Goal: Contribute content: Add original content to the website for others to see

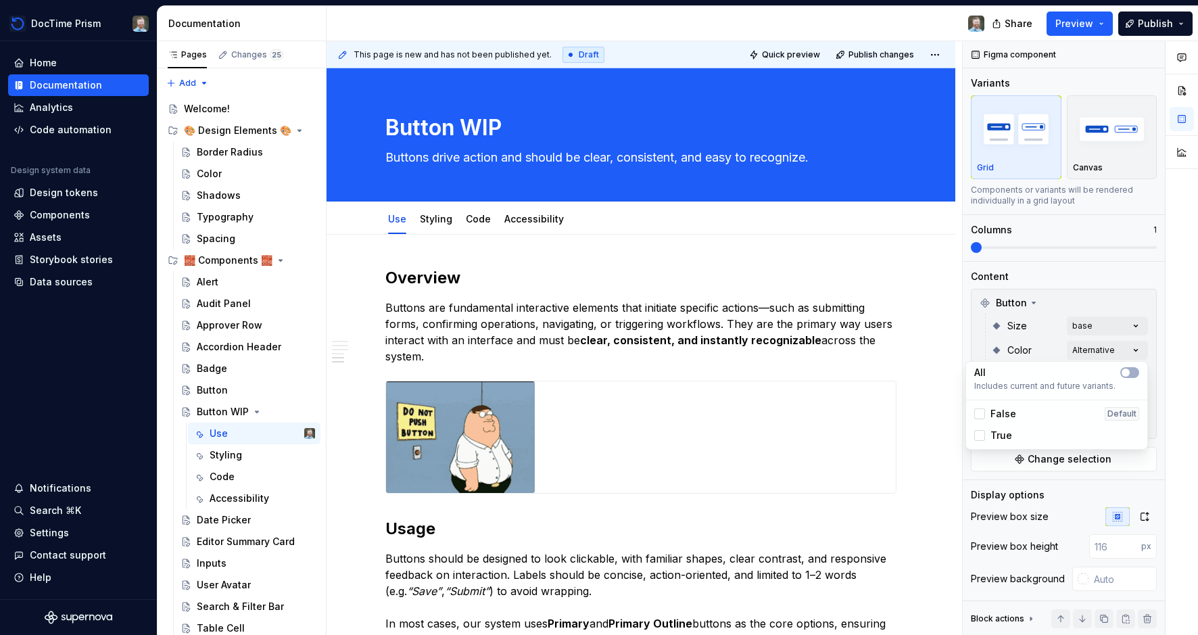
scroll to position [50, 0]
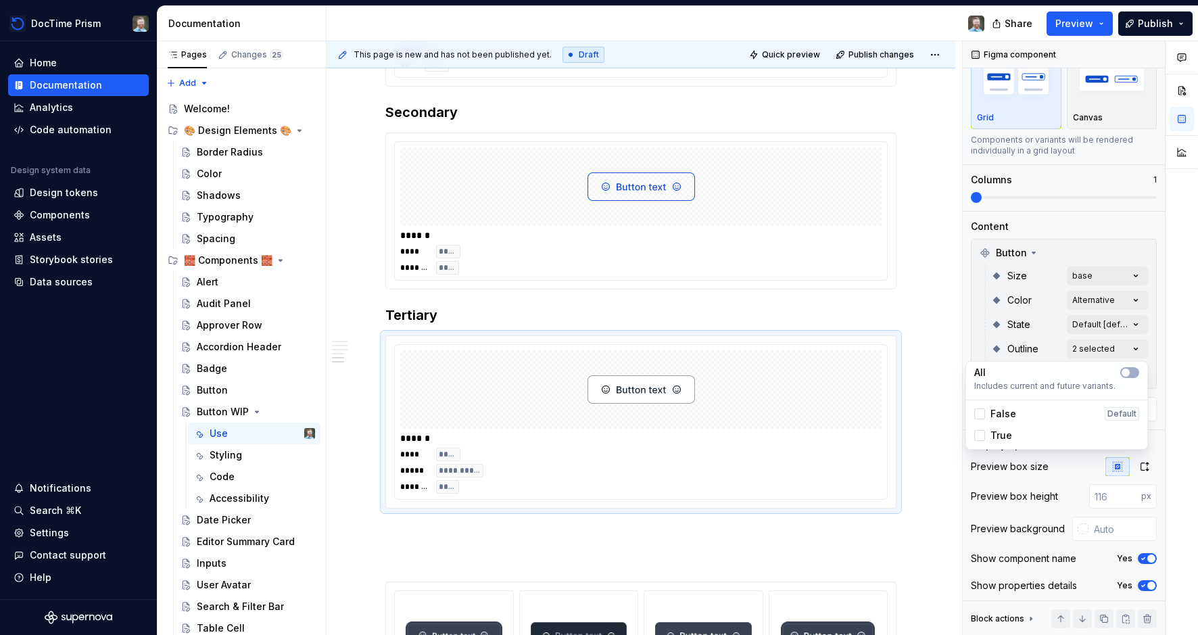
click at [921, 213] on html "DocTime Prism Home Documentation Analytics Code automation Design system data D…" at bounding box center [599, 317] width 1198 height 635
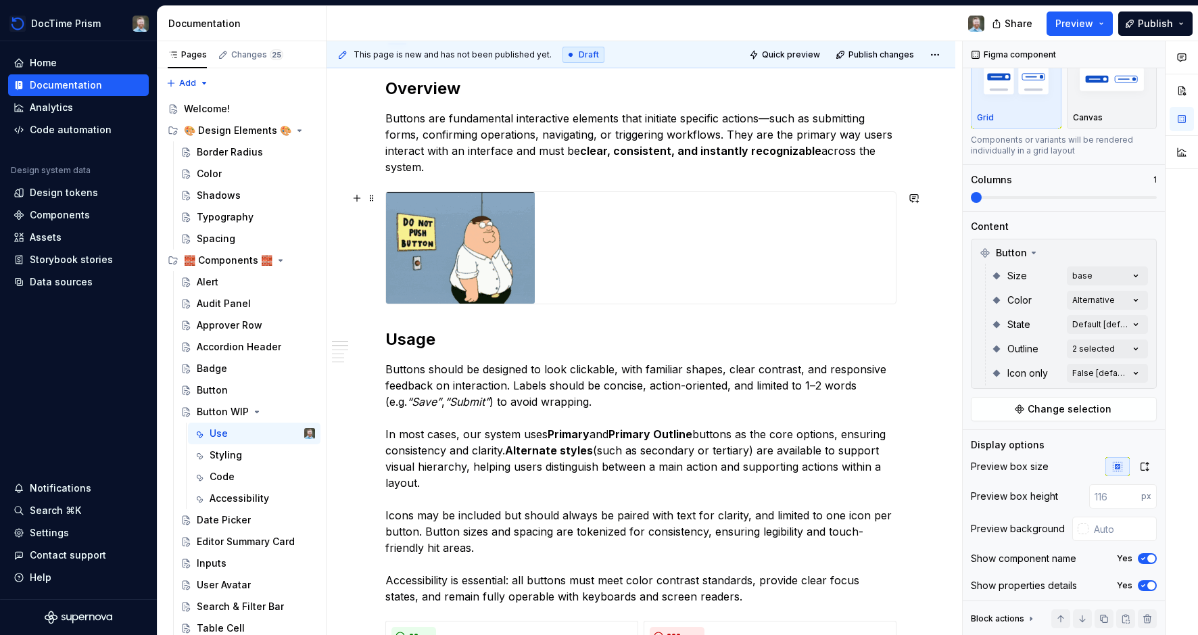
scroll to position [0, 0]
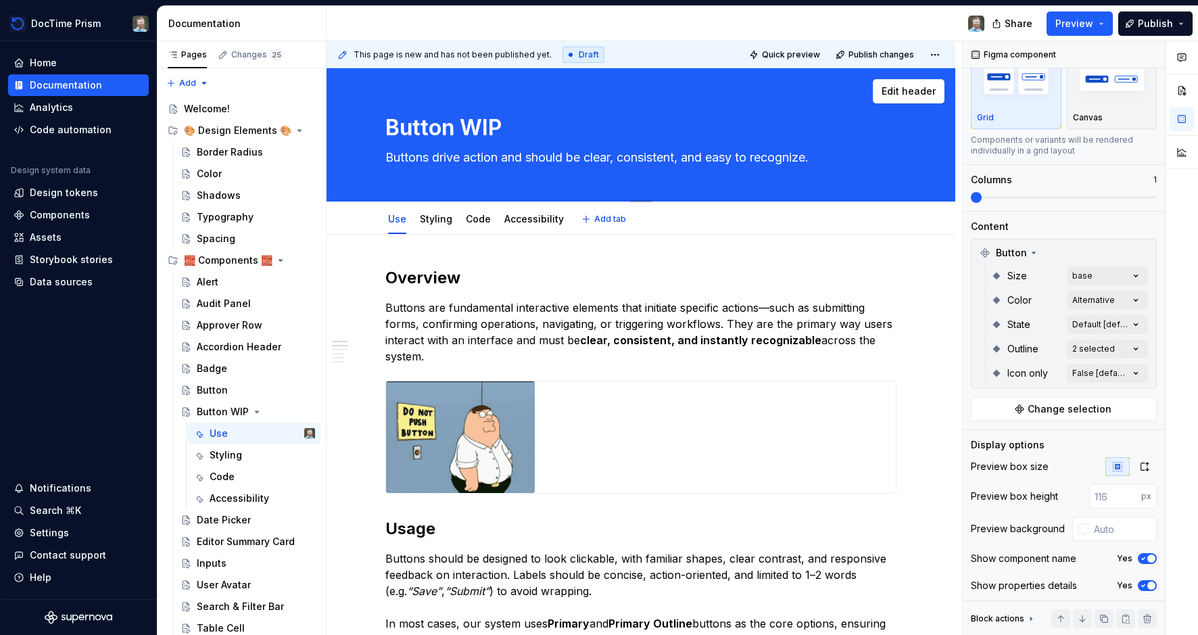
click at [871, 109] on div "Button WIP Buttons drive action and should be clear, consistent, and easy to re…" at bounding box center [640, 134] width 511 height 133
click at [878, 129] on textarea "Button WIP" at bounding box center [638, 128] width 511 height 32
click at [911, 89] on span "Edit header" at bounding box center [909, 92] width 54 height 14
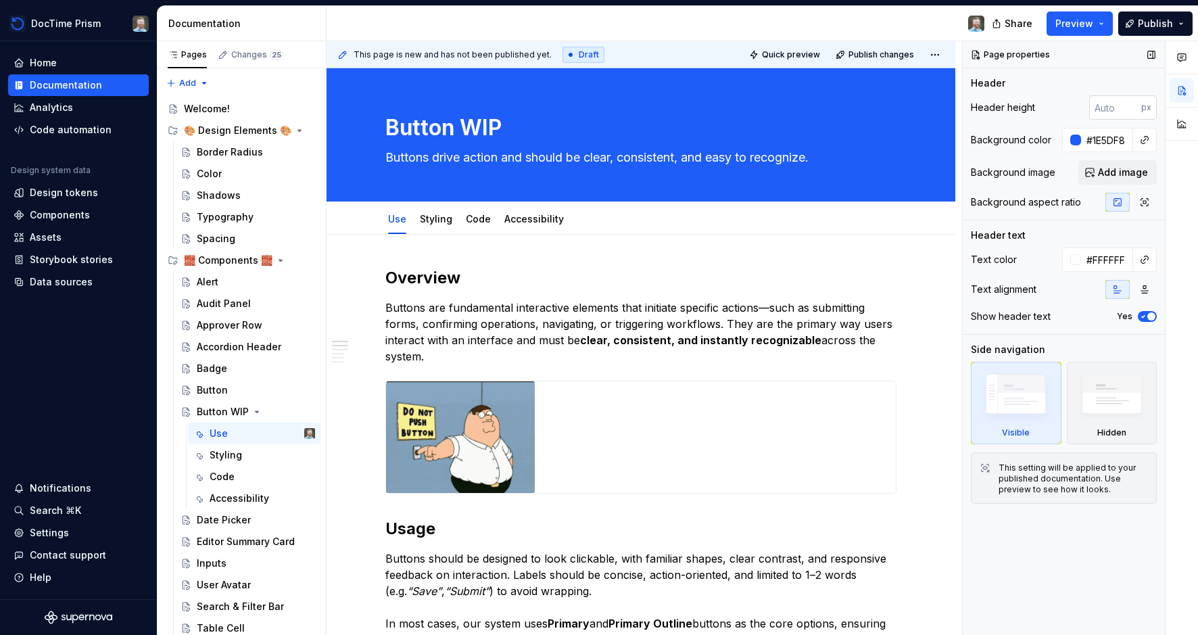
type textarea "*"
click at [1111, 142] on input "#1E5DF8" at bounding box center [1107, 140] width 52 height 24
paste input "F3F4F6"
type input "F3F4F6"
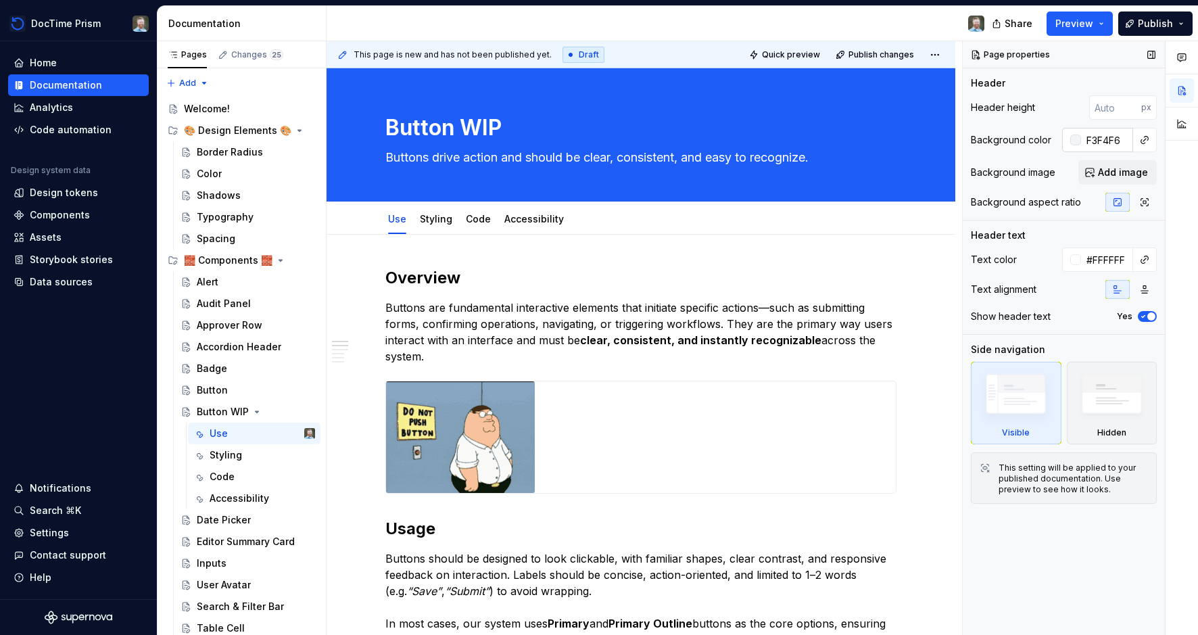
type textarea "*"
type input "#F3F4F6"
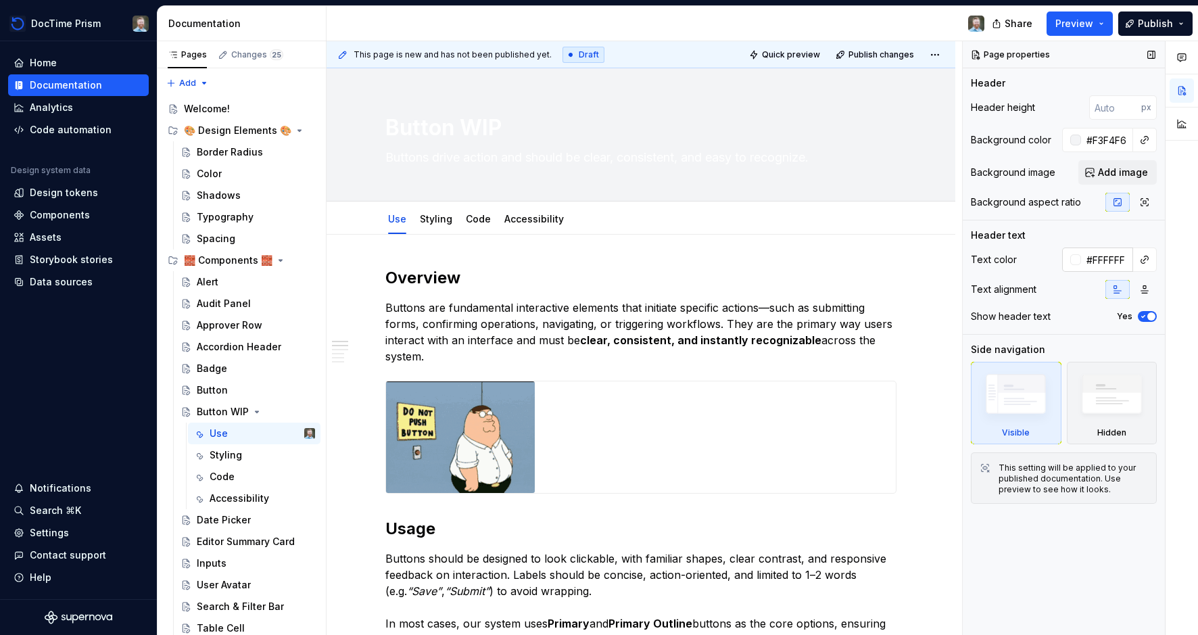
type textarea "*"
click at [1117, 258] on input "#FFFFFF" at bounding box center [1107, 259] width 52 height 24
type input "333"
type textarea "*"
type input "#333333"
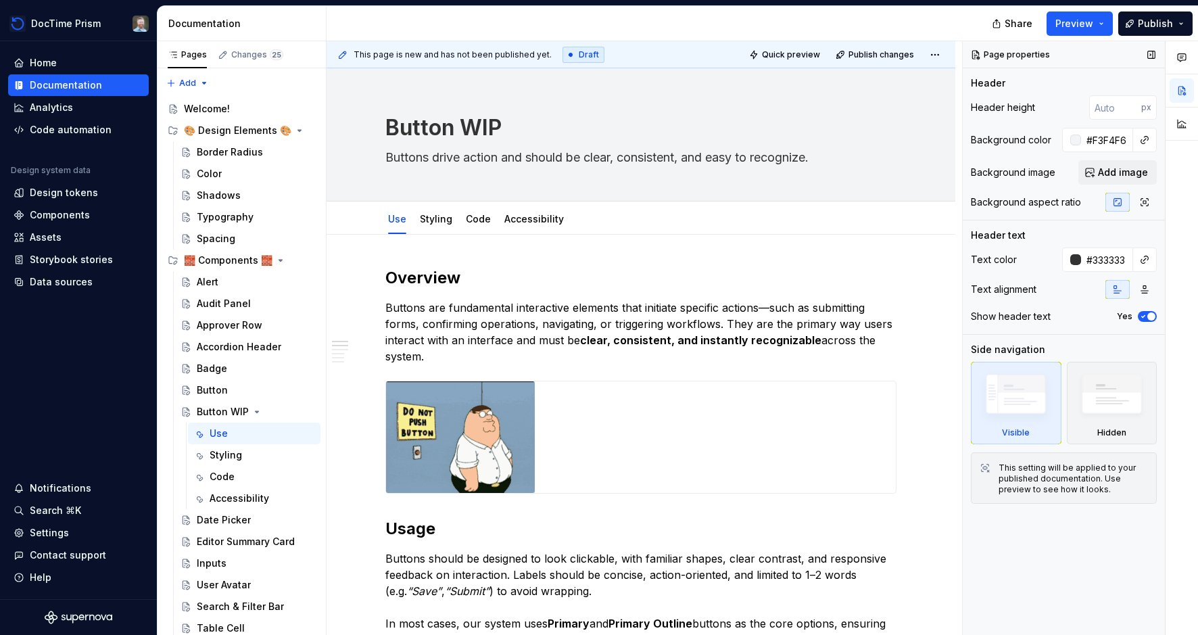
type textarea "*"
